Goal: Complete application form

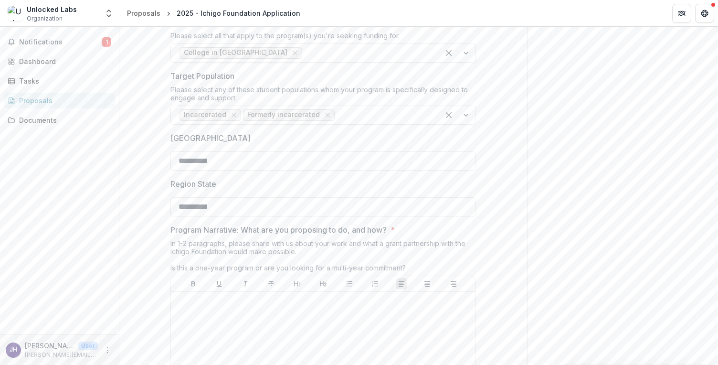
scroll to position [508, 0]
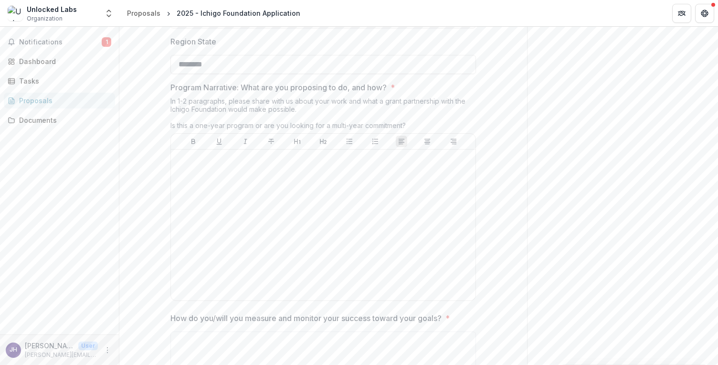
type input "********"
click at [293, 199] on div at bounding box center [323, 224] width 297 height 143
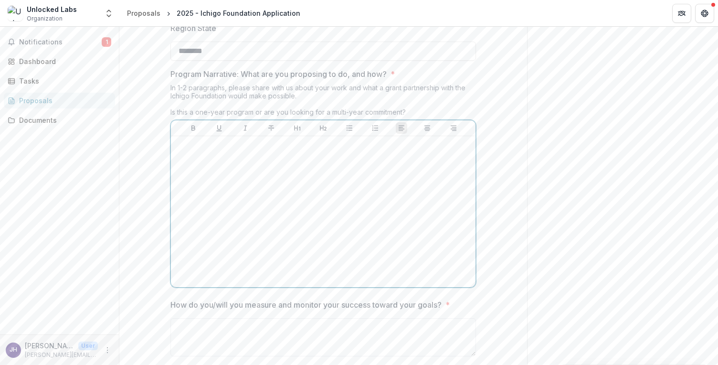
scroll to position [528, 0]
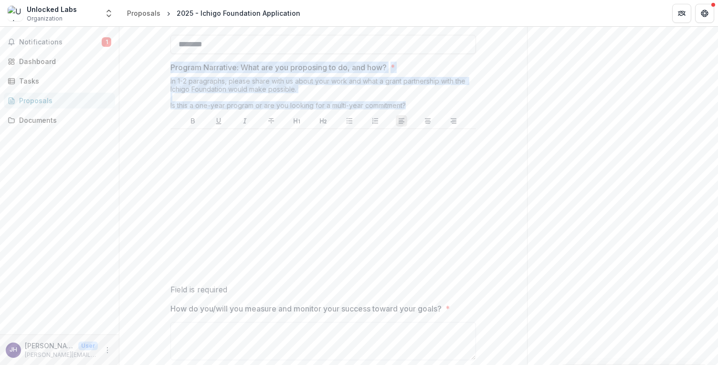
drag, startPoint x: 417, startPoint y: 106, endPoint x: 152, endPoint y: 69, distance: 267.1
copy div "Program Narrative: What are you proposing to do, and how? * In 1-2 paragraphs, …"
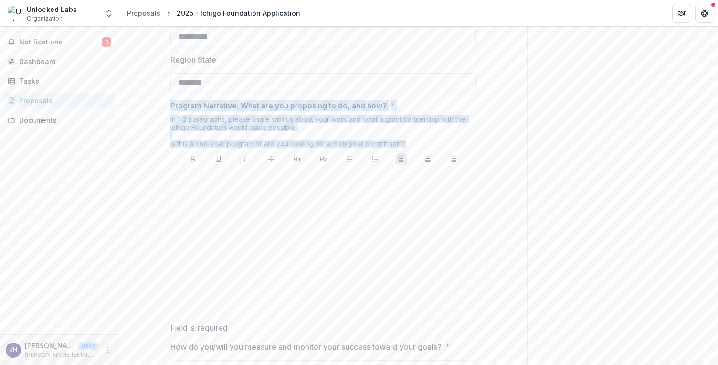
scroll to position [488, 0]
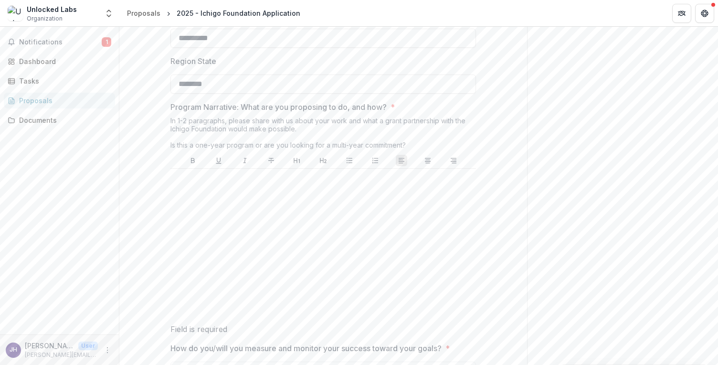
click at [236, 201] on div at bounding box center [323, 243] width 298 height 143
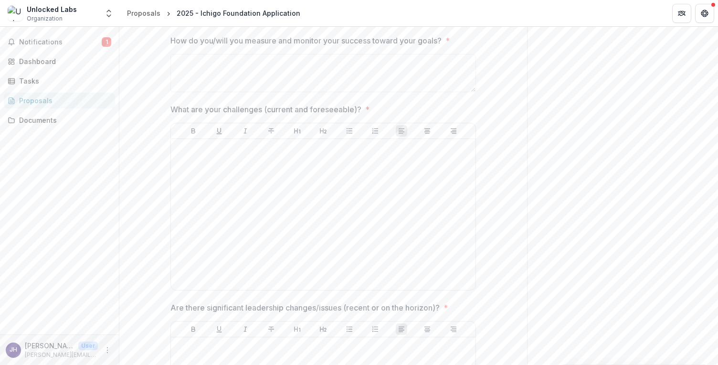
scroll to position [794, 0]
click at [239, 179] on div at bounding box center [323, 215] width 297 height 143
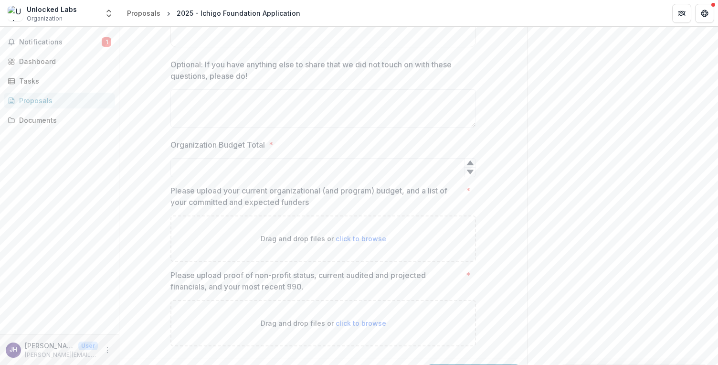
scroll to position [1483, 0]
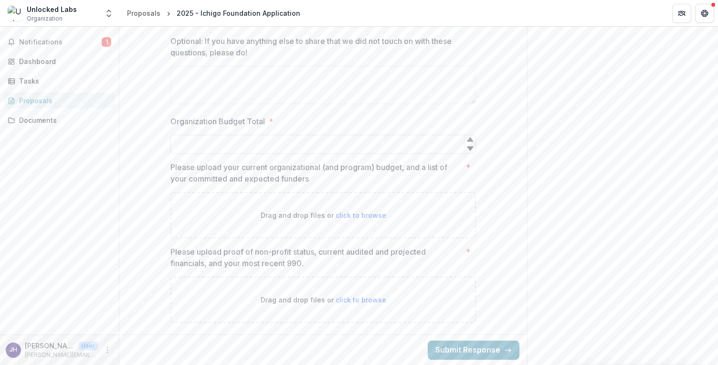
click at [253, 141] on input "Organization Budget Total *" at bounding box center [323, 144] width 306 height 19
click at [196, 144] on input "*******" at bounding box center [323, 144] width 306 height 19
type input "*******"
click at [304, 263] on p "Please upload proof of non-profit status, current audited and projected financi…" at bounding box center [316, 257] width 292 height 23
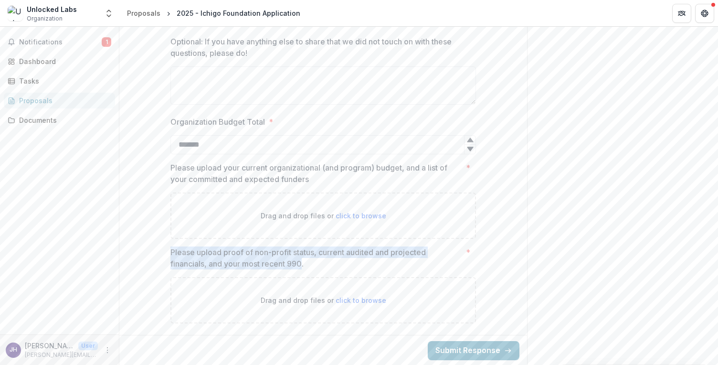
drag, startPoint x: 303, startPoint y: 263, endPoint x: 169, endPoint y: 248, distance: 135.0
click at [170, 250] on p "Please upload proof of non-profit status, current audited and projected financi…" at bounding box center [316, 257] width 292 height 23
